Goal: Task Accomplishment & Management: Manage account settings

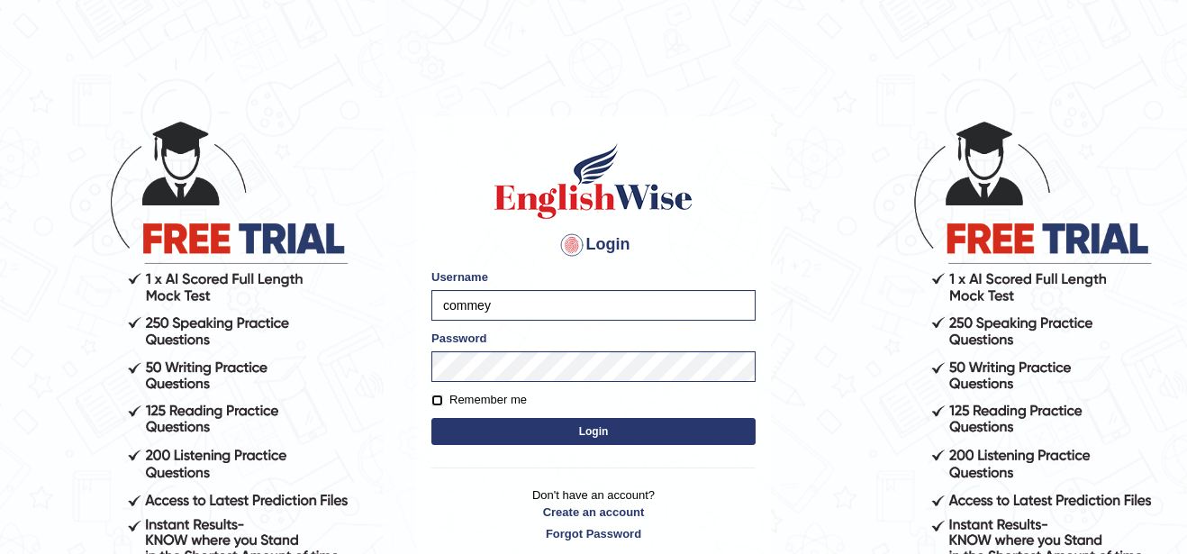
click at [439, 396] on input "Remember me" at bounding box center [437, 401] width 12 height 12
checkbox input "true"
click at [535, 433] on button "Login" at bounding box center [593, 431] width 324 height 27
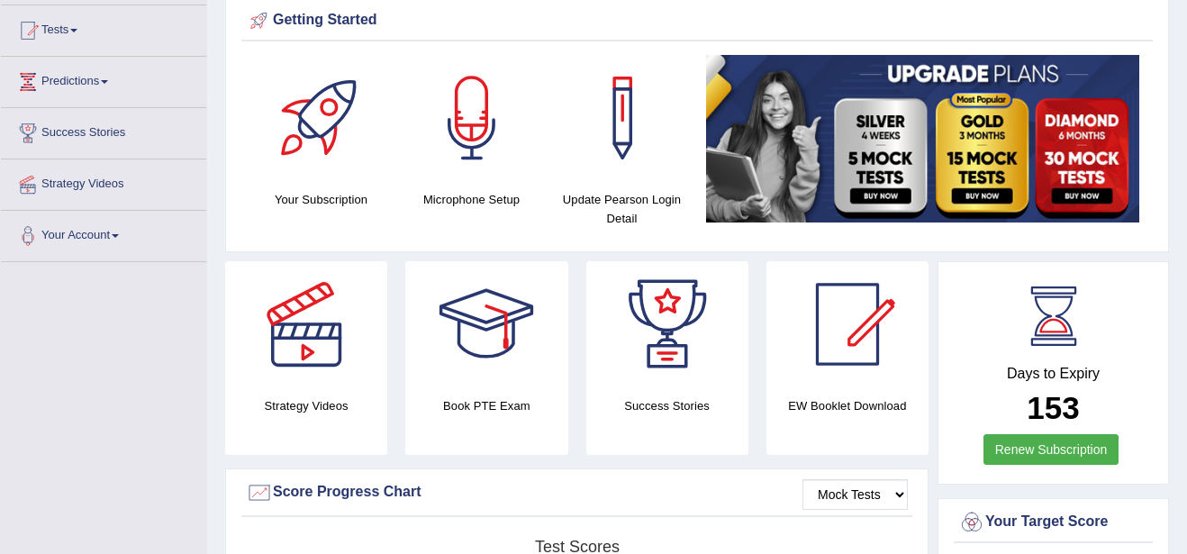
scroll to position [180, 0]
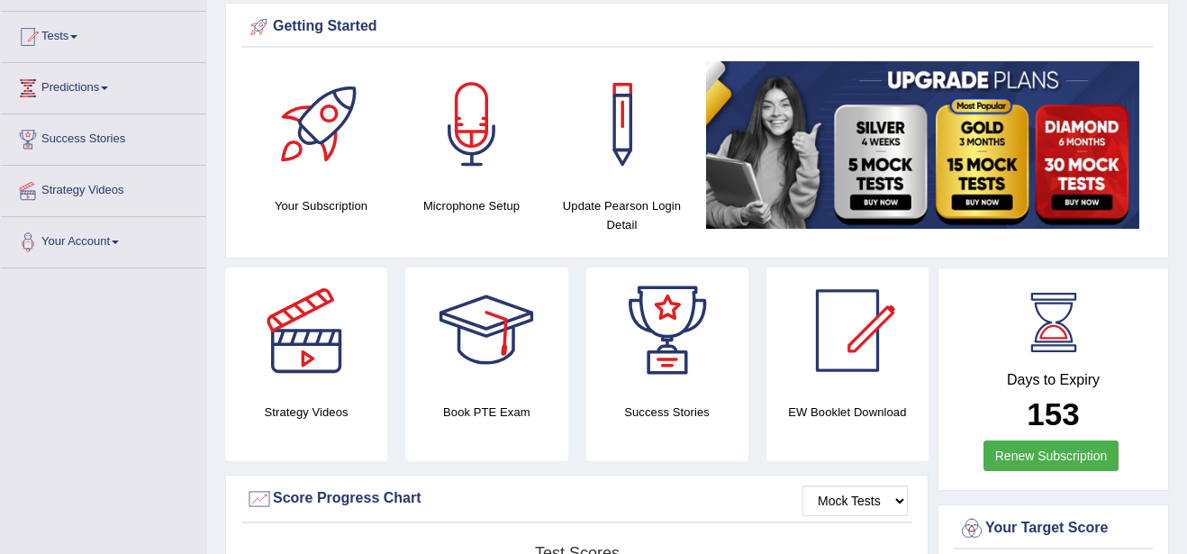
click at [515, 353] on div at bounding box center [486, 331] width 126 height 126
